Goal: Task Accomplishment & Management: Use online tool/utility

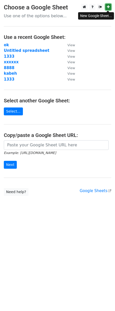
click at [107, 5] on link at bounding box center [108, 7] width 6 height 6
click at [12, 112] on link "Select..." at bounding box center [13, 111] width 19 height 8
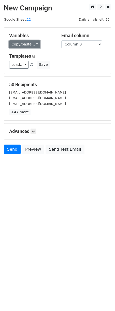
click at [36, 44] on link "Copy/paste..." at bounding box center [24, 44] width 31 height 8
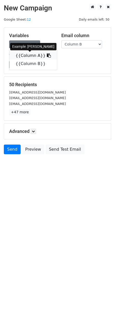
click at [47, 55] on icon at bounding box center [49, 55] width 4 height 4
